Goal: Task Accomplishment & Management: Use online tool/utility

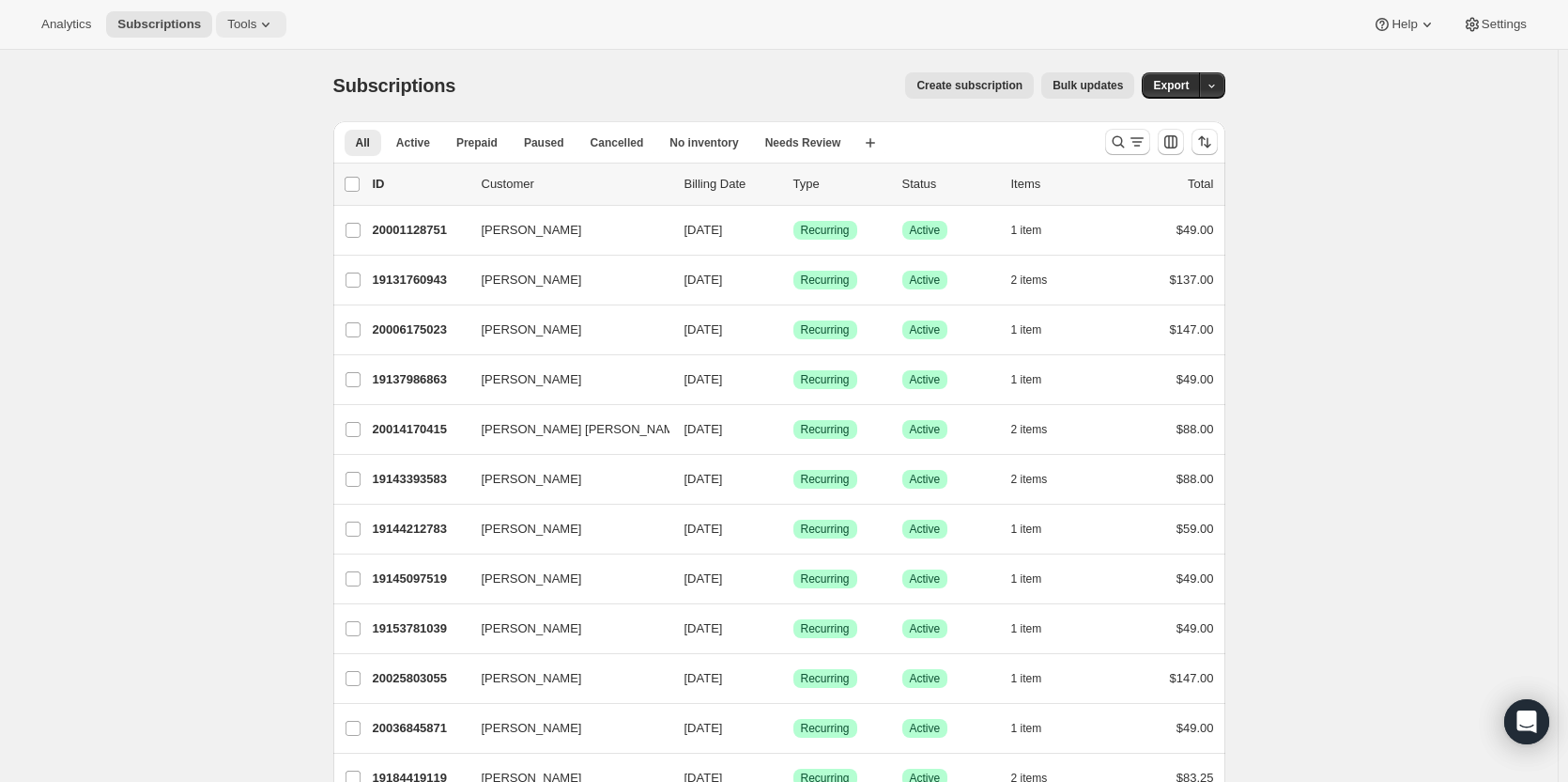
click at [228, 11] on div "Analytics Subscriptions Tools Help Settings" at bounding box center [784, 25] width 1568 height 50
click at [233, 24] on span "Tools" at bounding box center [242, 24] width 29 height 15
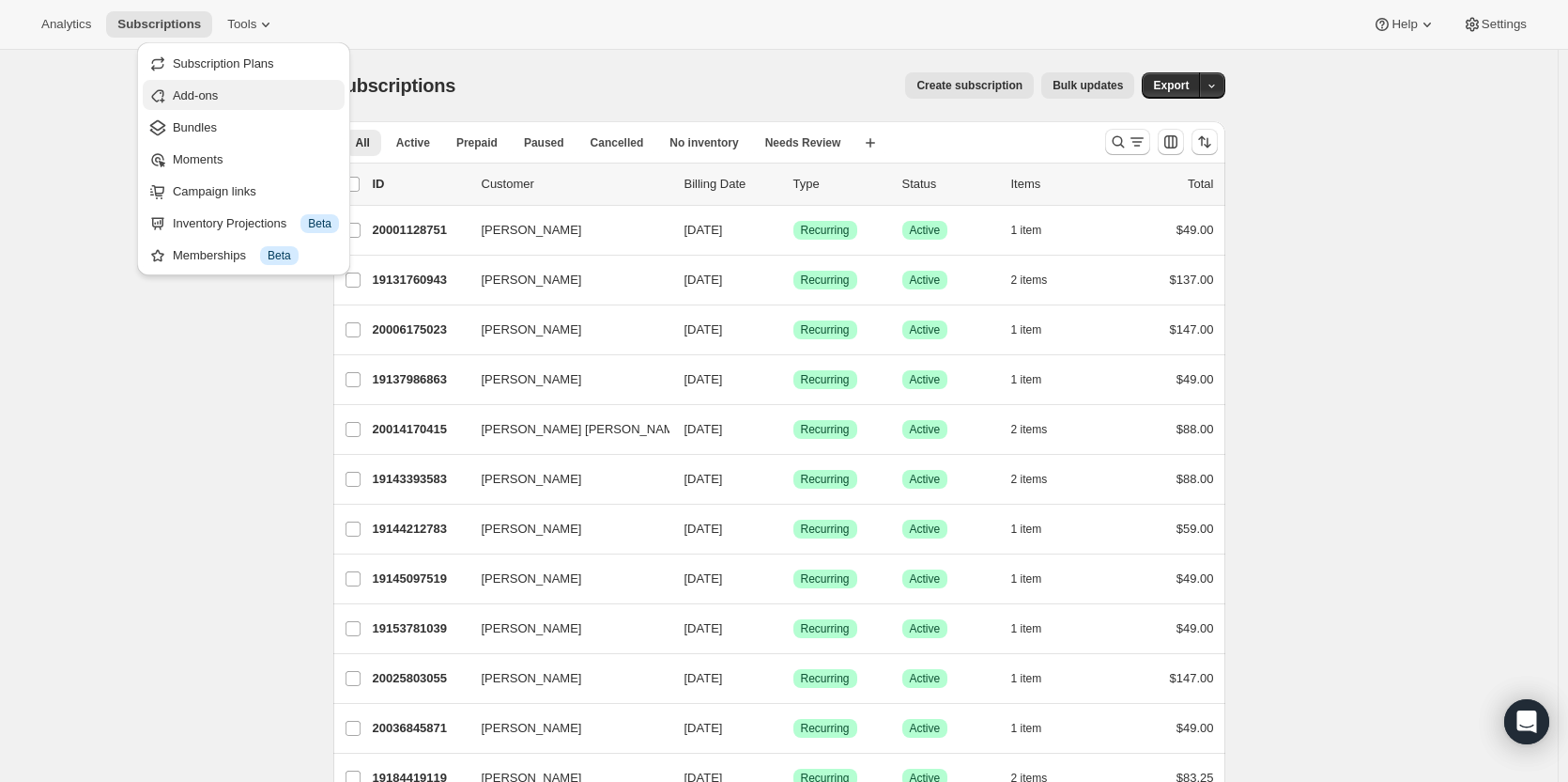
click at [210, 97] on span "Add-ons" at bounding box center [195, 96] width 45 height 14
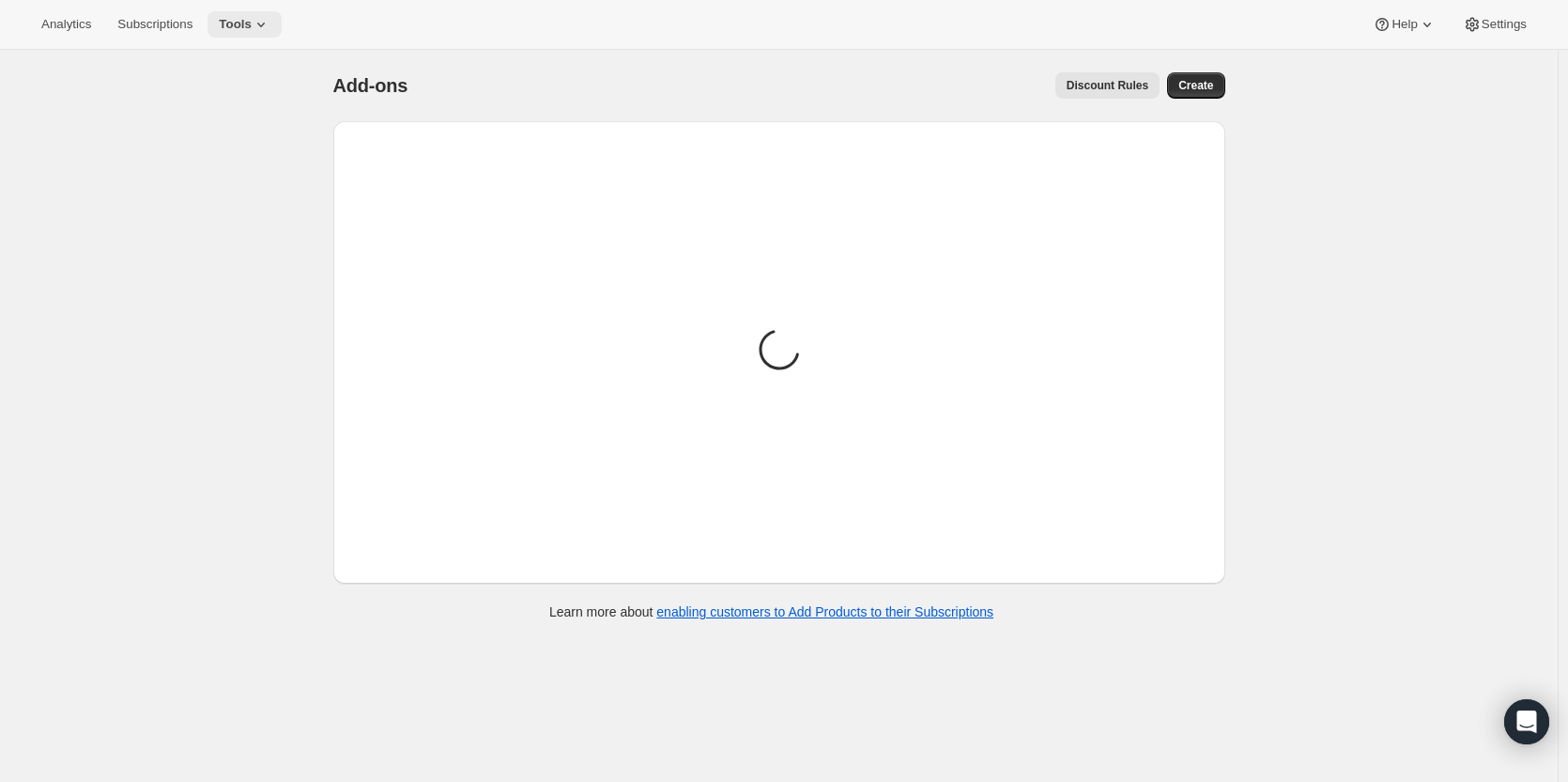
click at [232, 21] on span "Tools" at bounding box center [235, 24] width 33 height 15
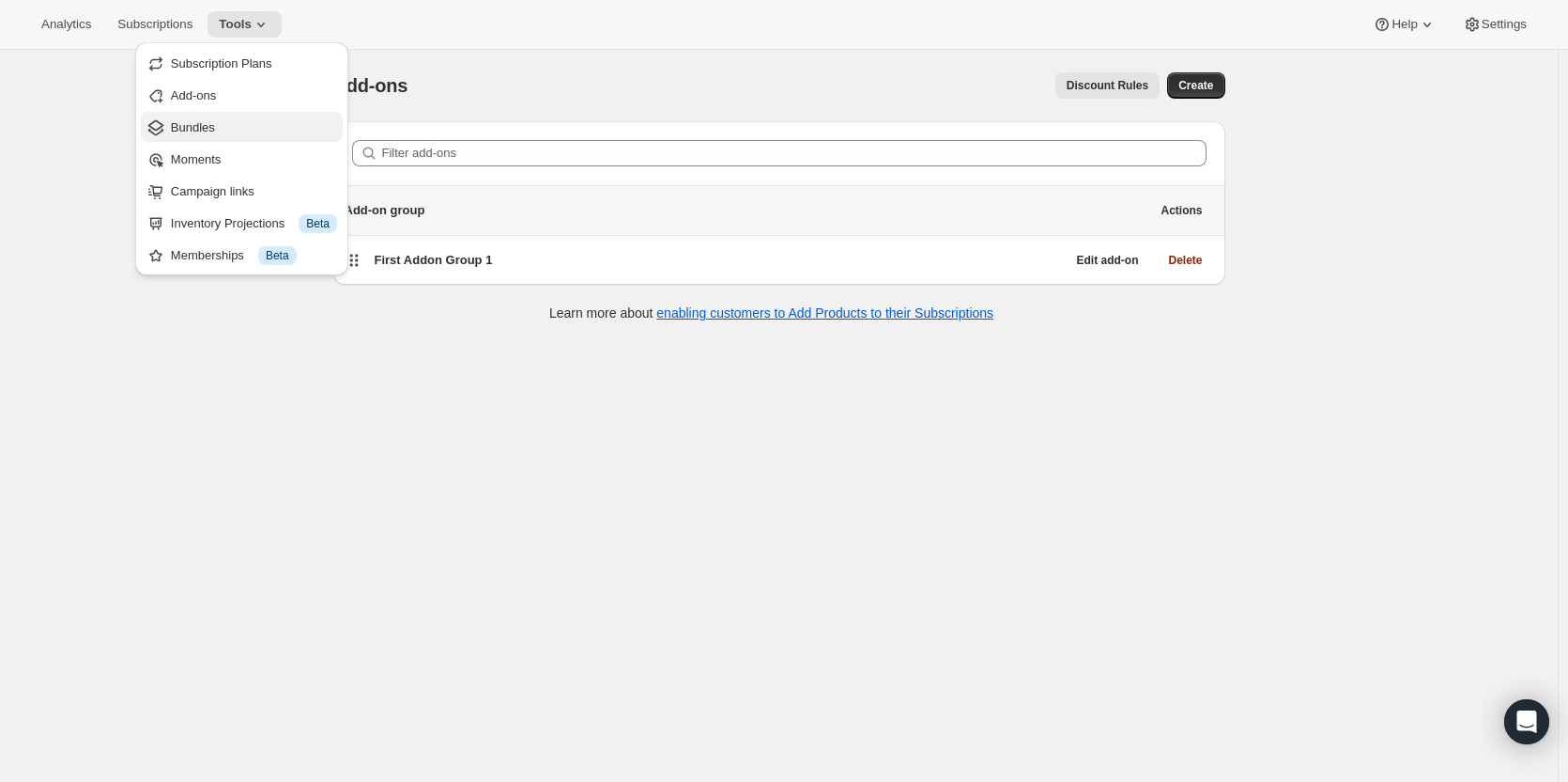
click at [198, 120] on span "Bundles" at bounding box center [193, 127] width 44 height 14
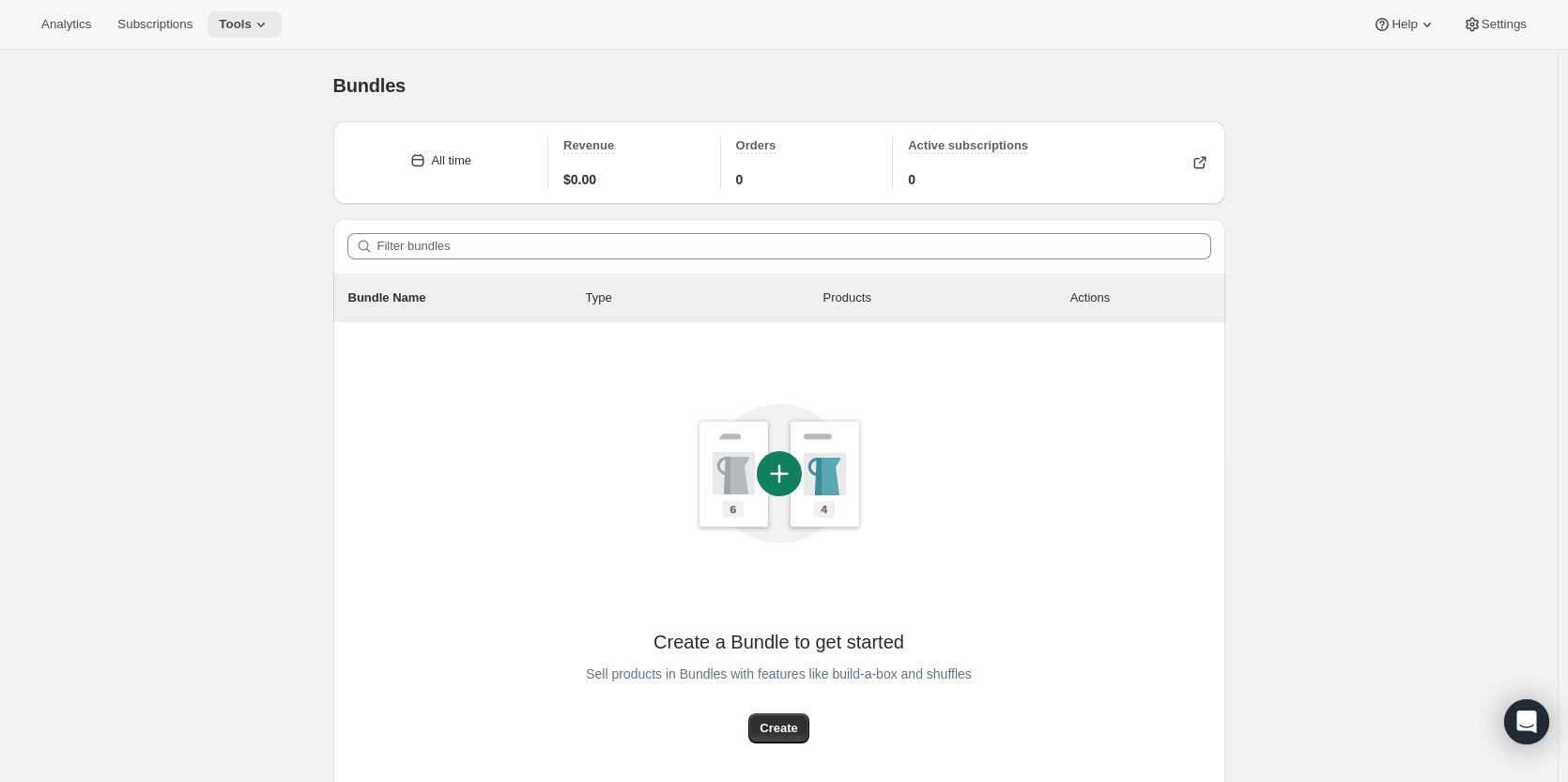
click at [262, 16] on icon at bounding box center [261, 24] width 19 height 19
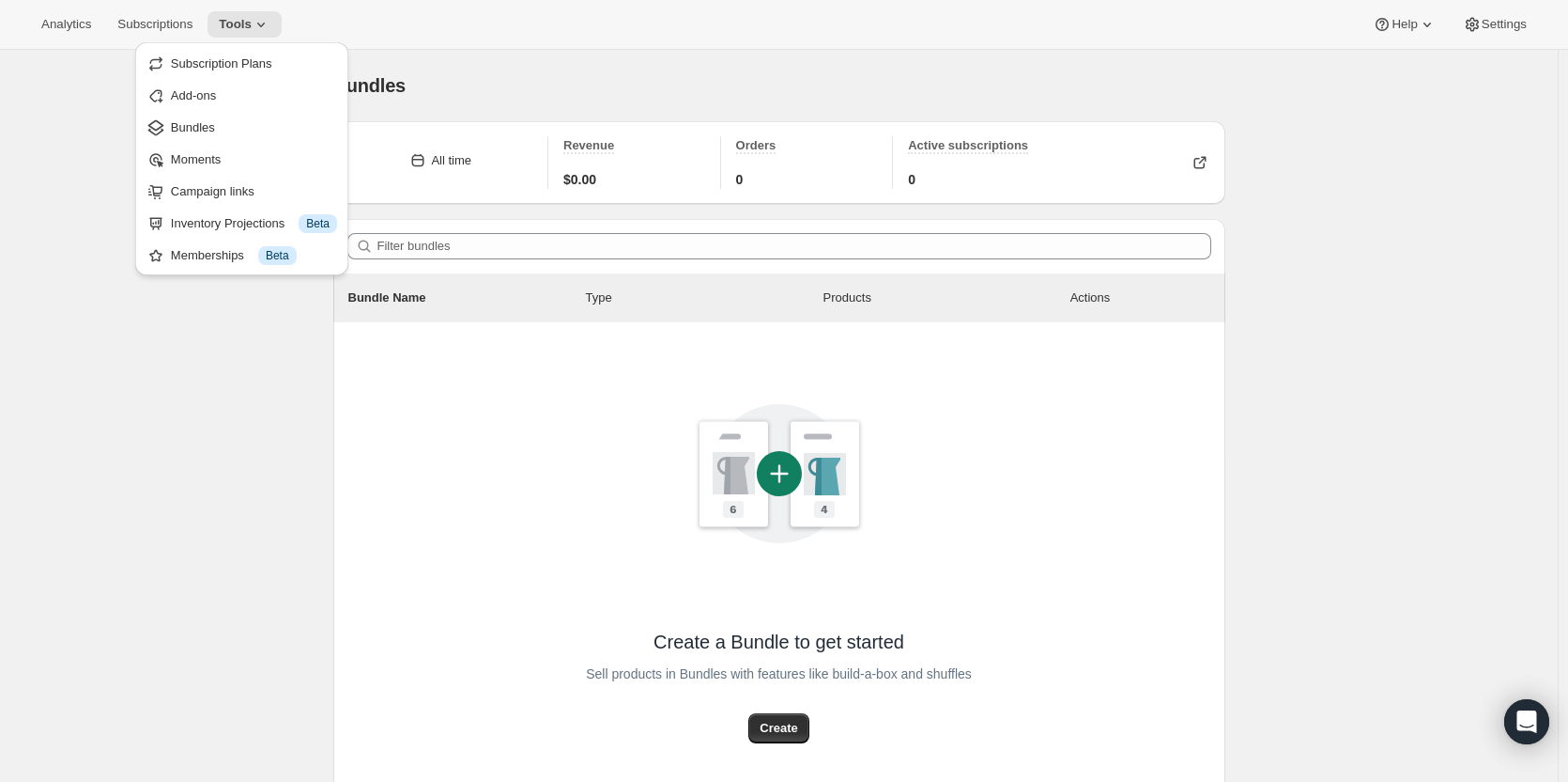
click at [68, 232] on div "Bundles. This page is ready Bundles All time Revenue $0.00 Orders 0 Active subs…" at bounding box center [779, 487] width 1558 height 874
